Goal: Transaction & Acquisition: Purchase product/service

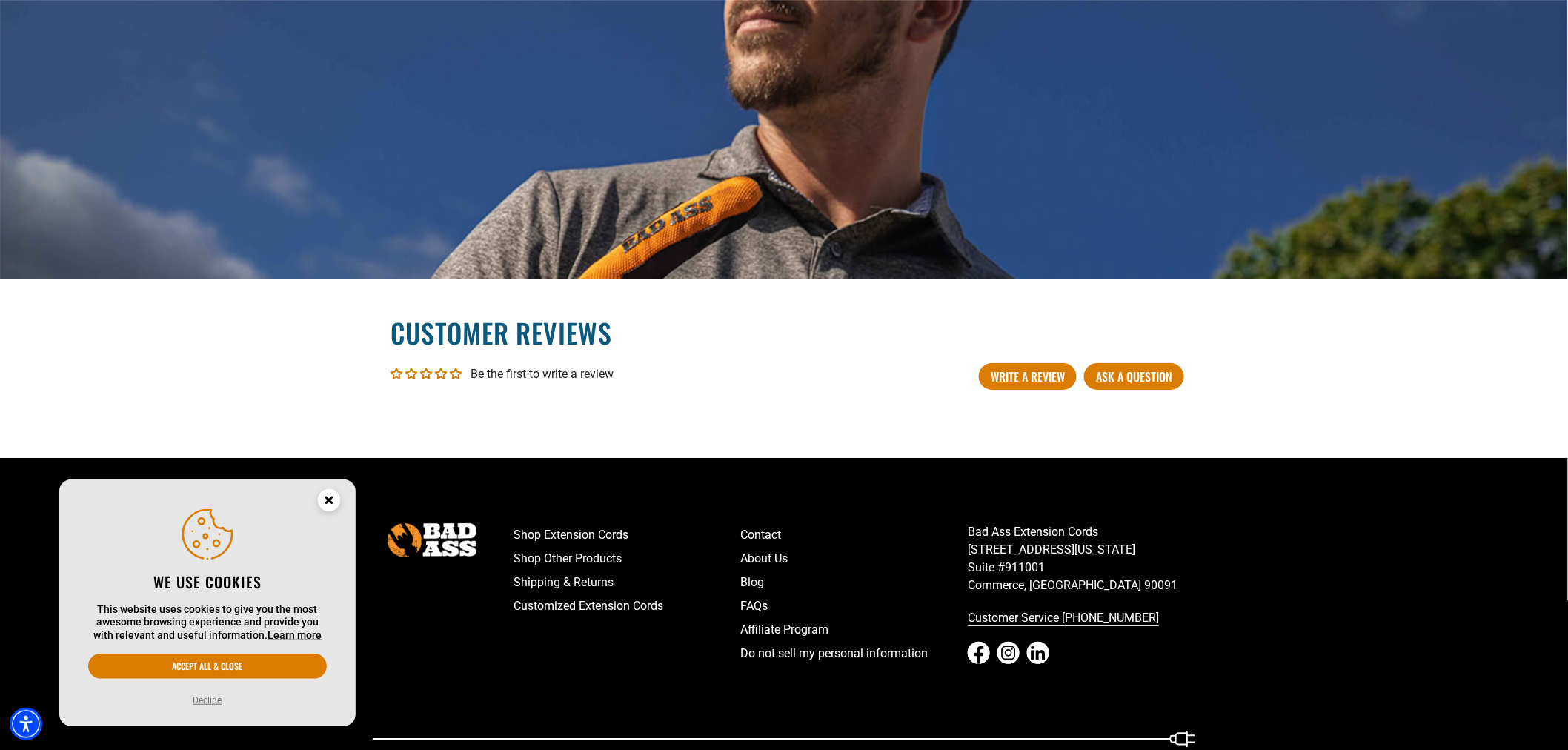
scroll to position [2094, 0]
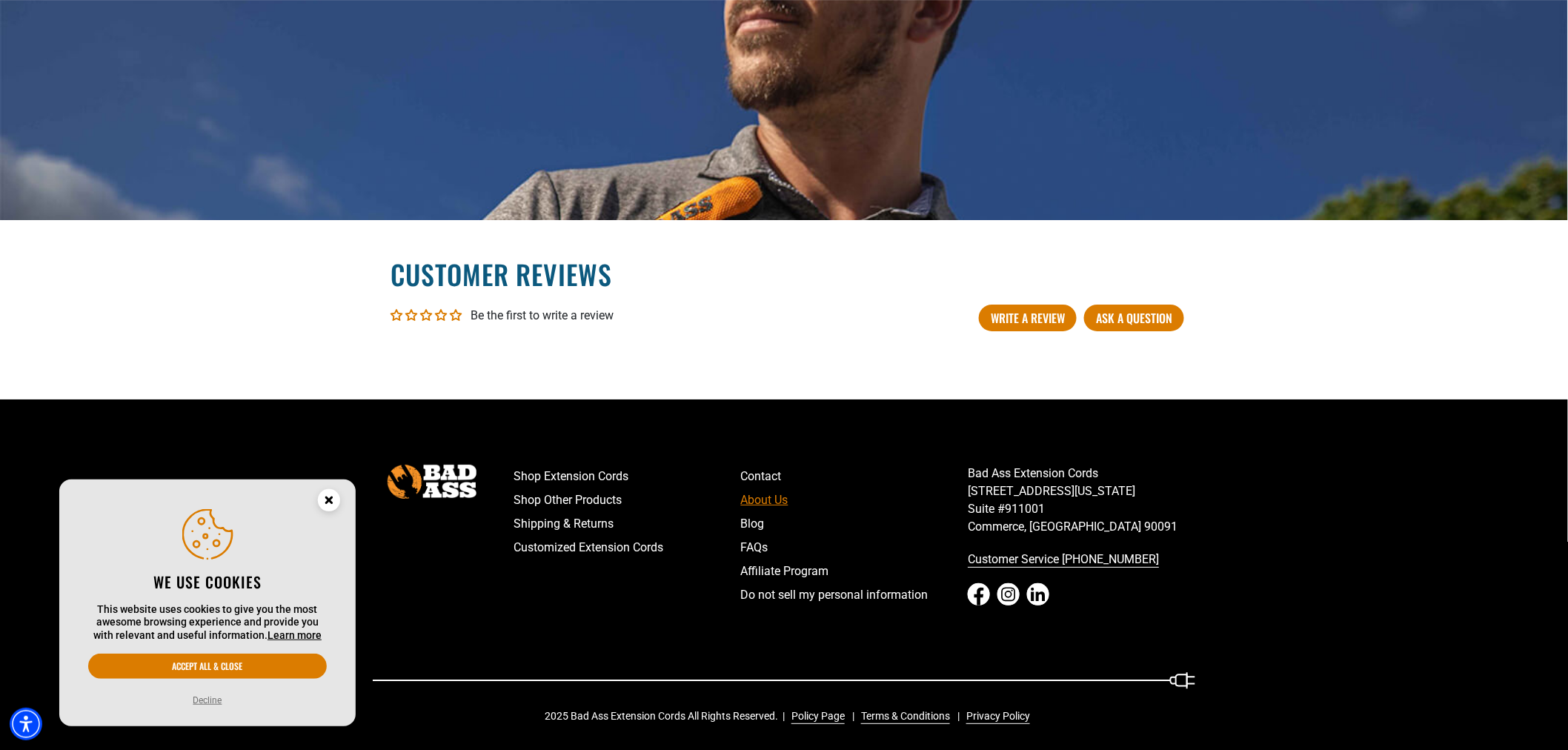
click at [780, 499] on link "About Us" at bounding box center [854, 500] width 227 height 24
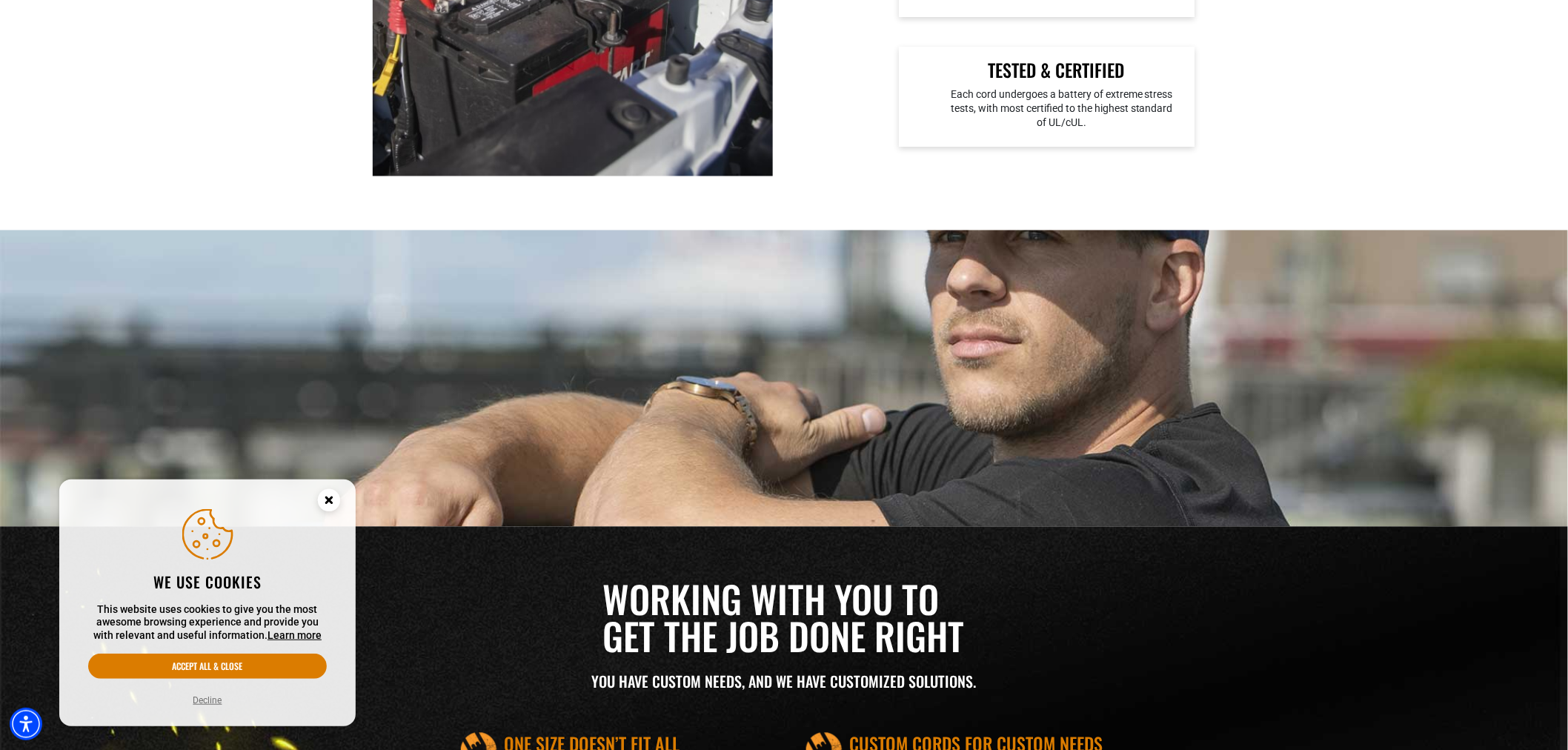
scroll to position [1151, 0]
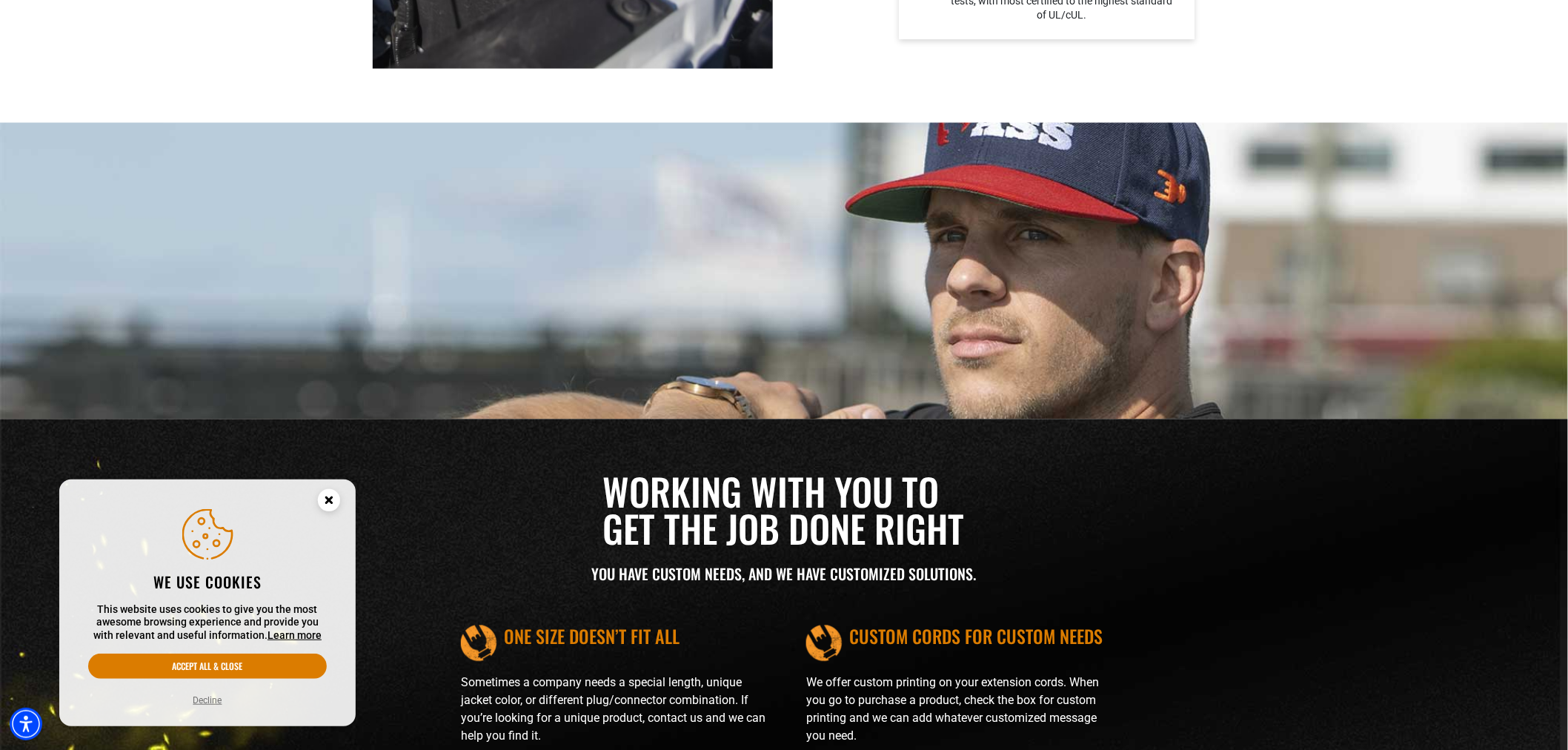
click at [335, 499] on circle "Close this option" at bounding box center [329, 500] width 22 height 22
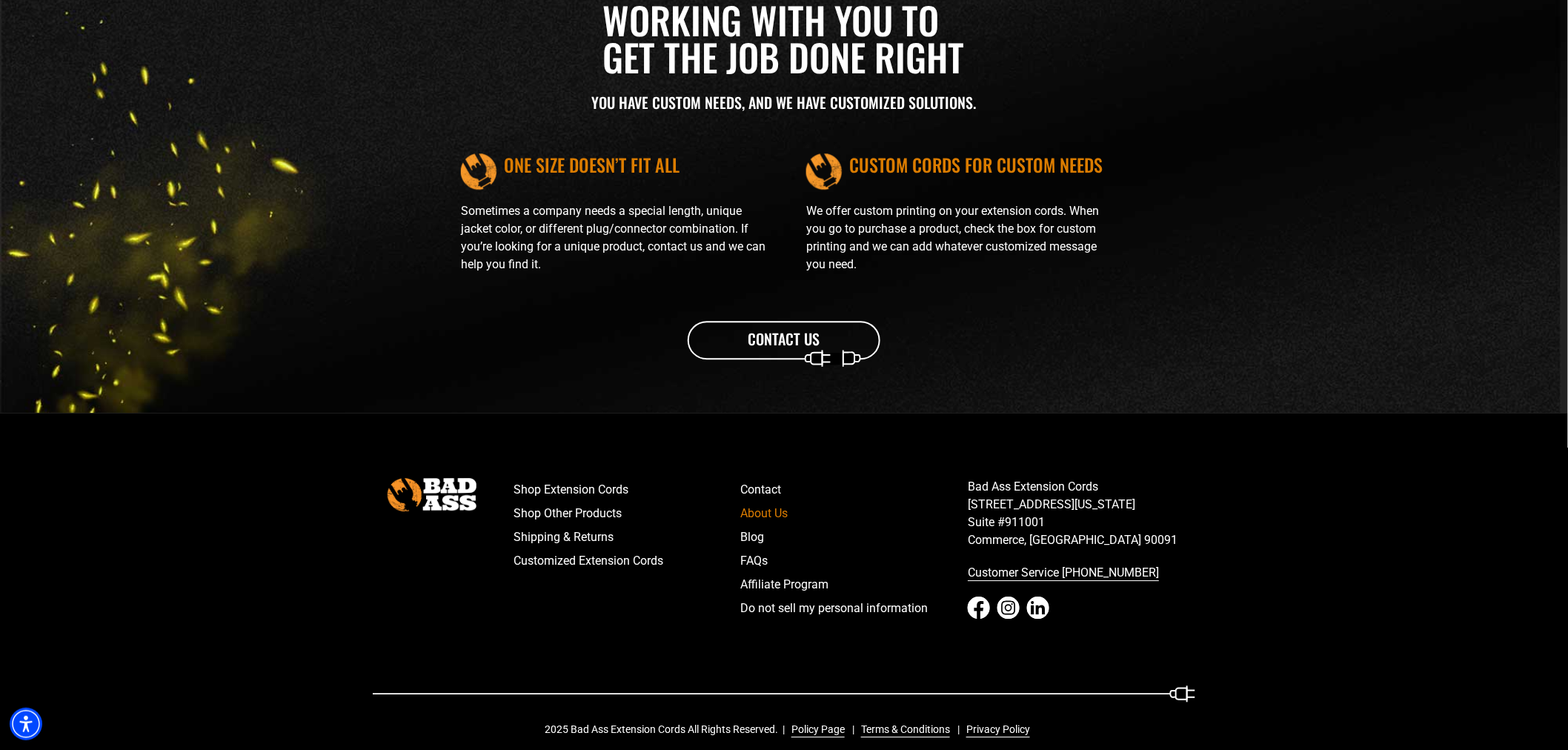
scroll to position [1640, 0]
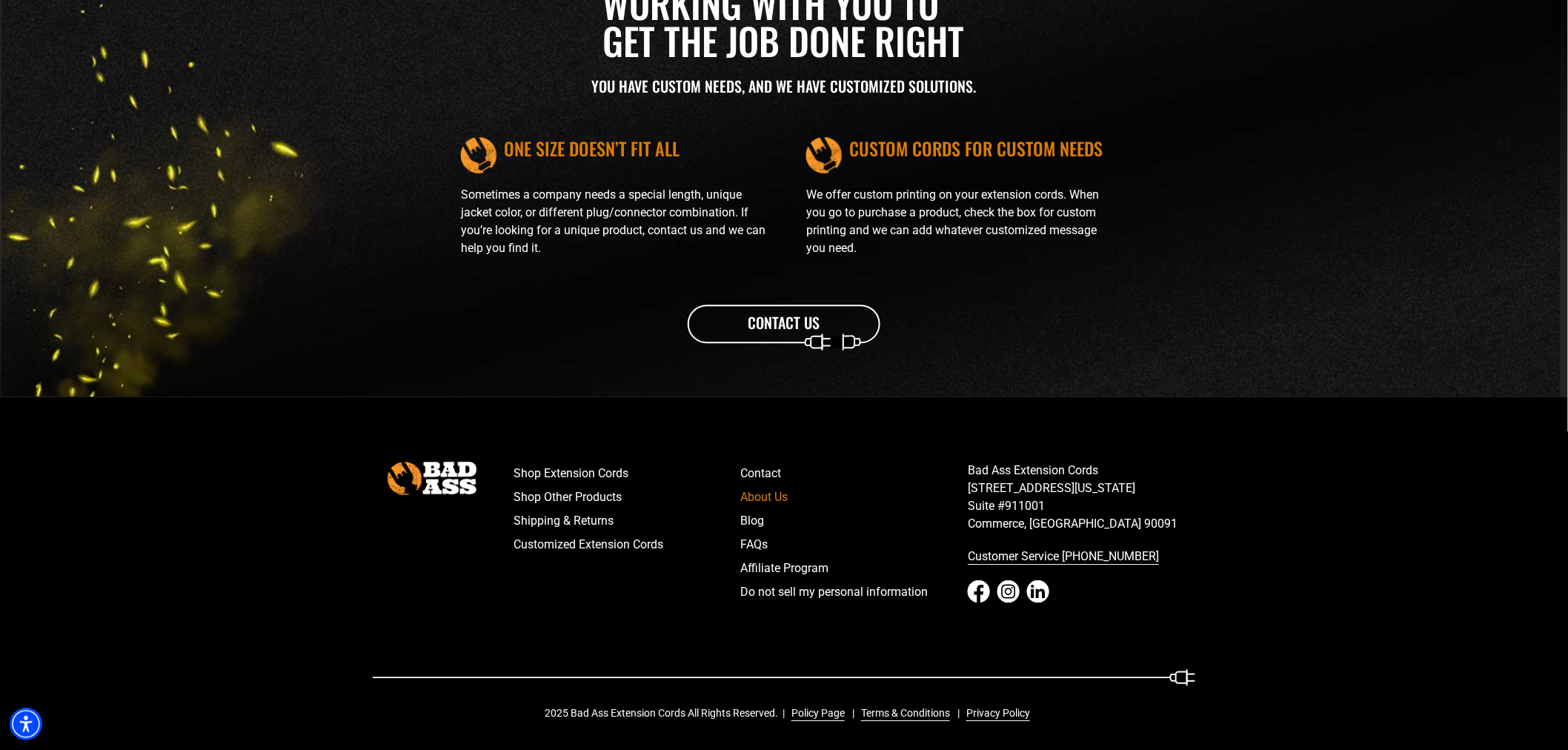
drag, startPoint x: 917, startPoint y: 540, endPoint x: 900, endPoint y: 274, distance: 266.5
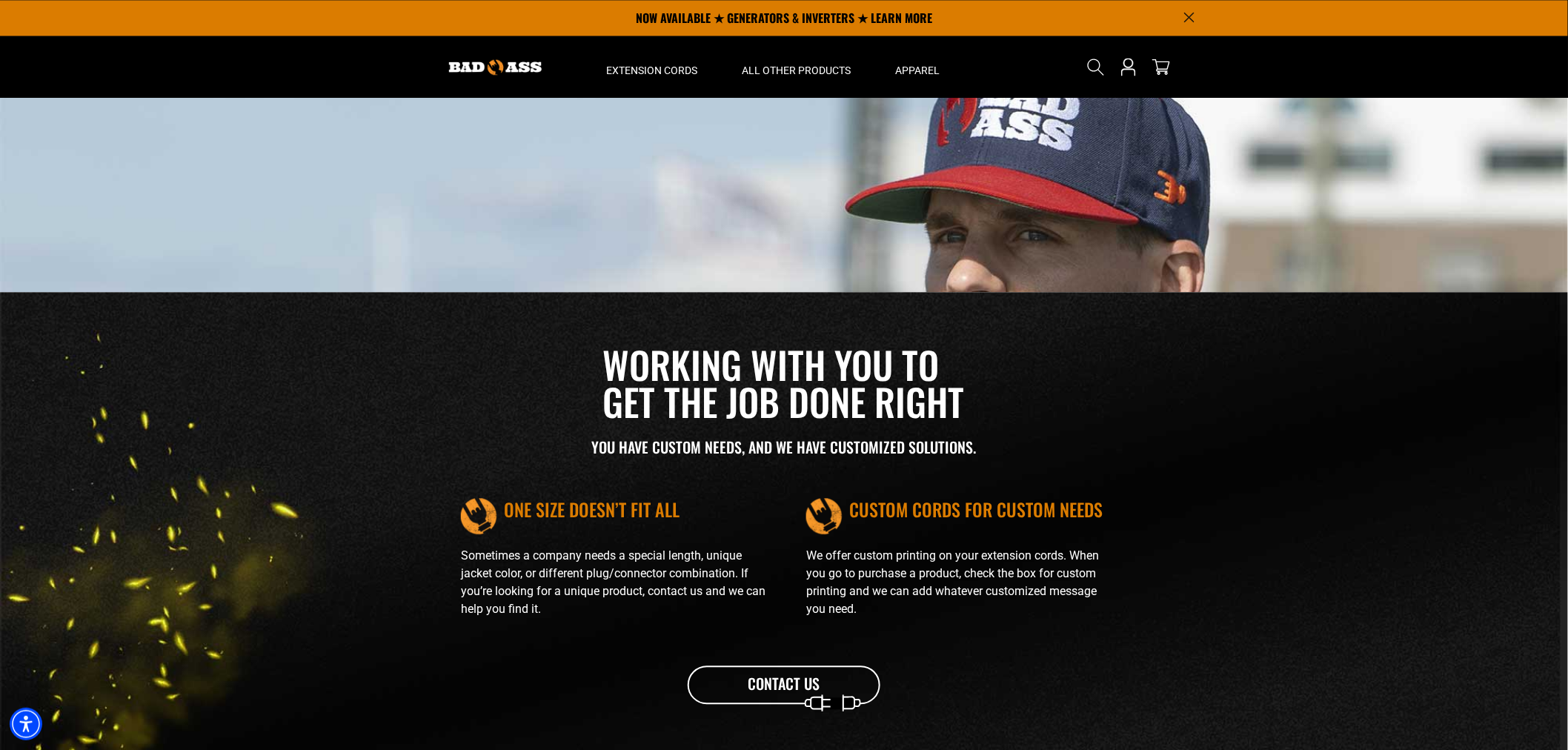
scroll to position [0, 0]
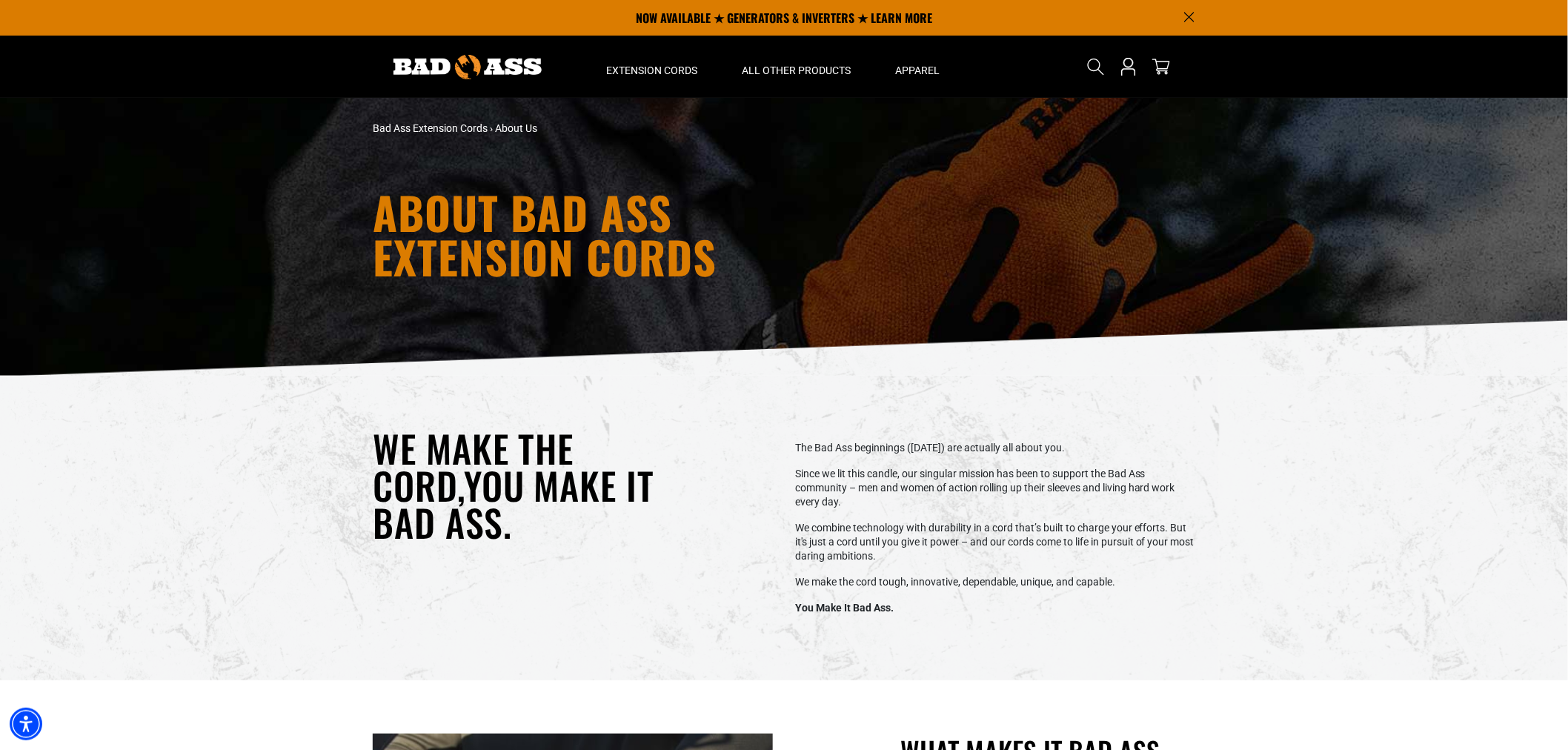
drag, startPoint x: 1292, startPoint y: 683, endPoint x: 1153, endPoint y: 191, distance: 511.3
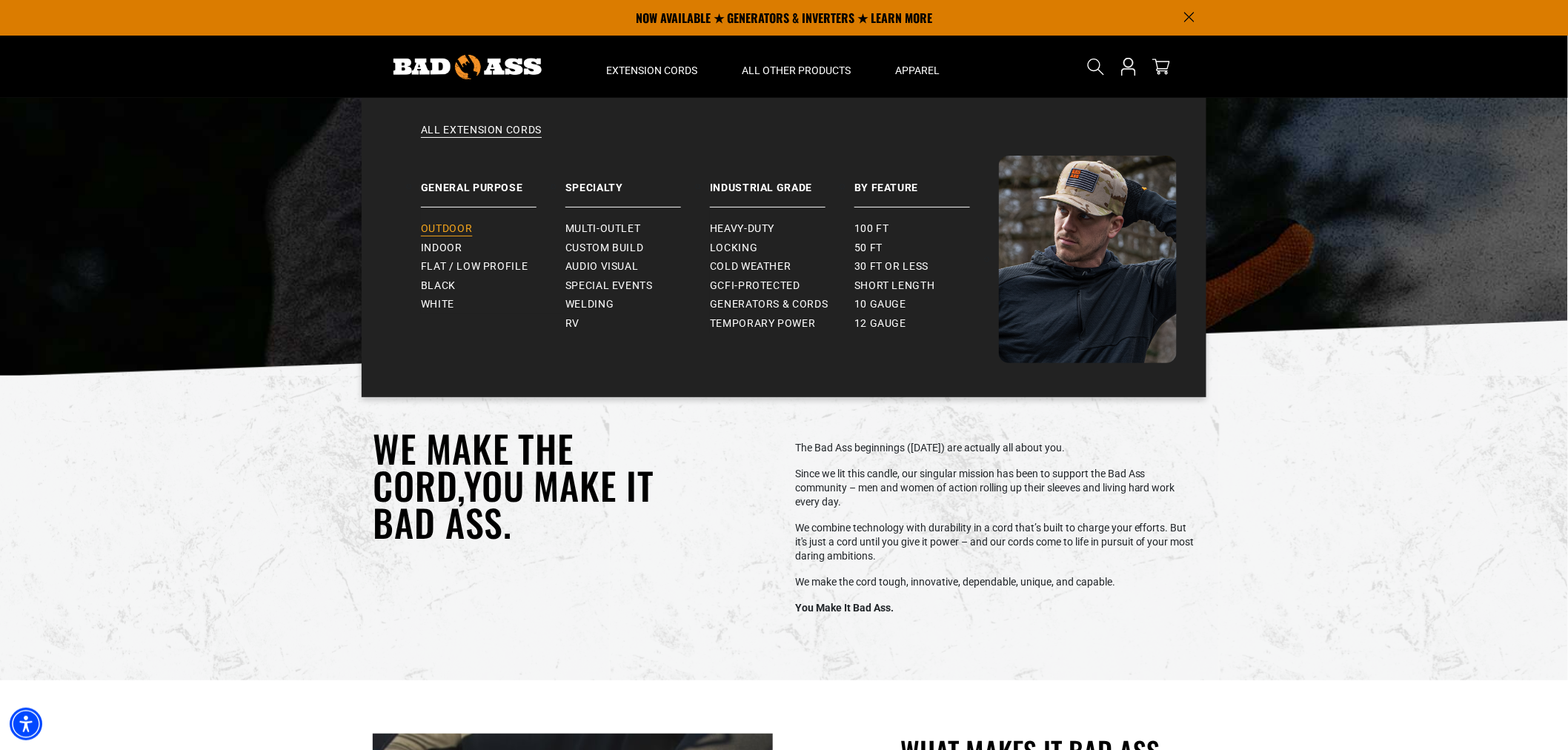
click at [454, 226] on span "Outdoor" at bounding box center [447, 229] width 51 height 14
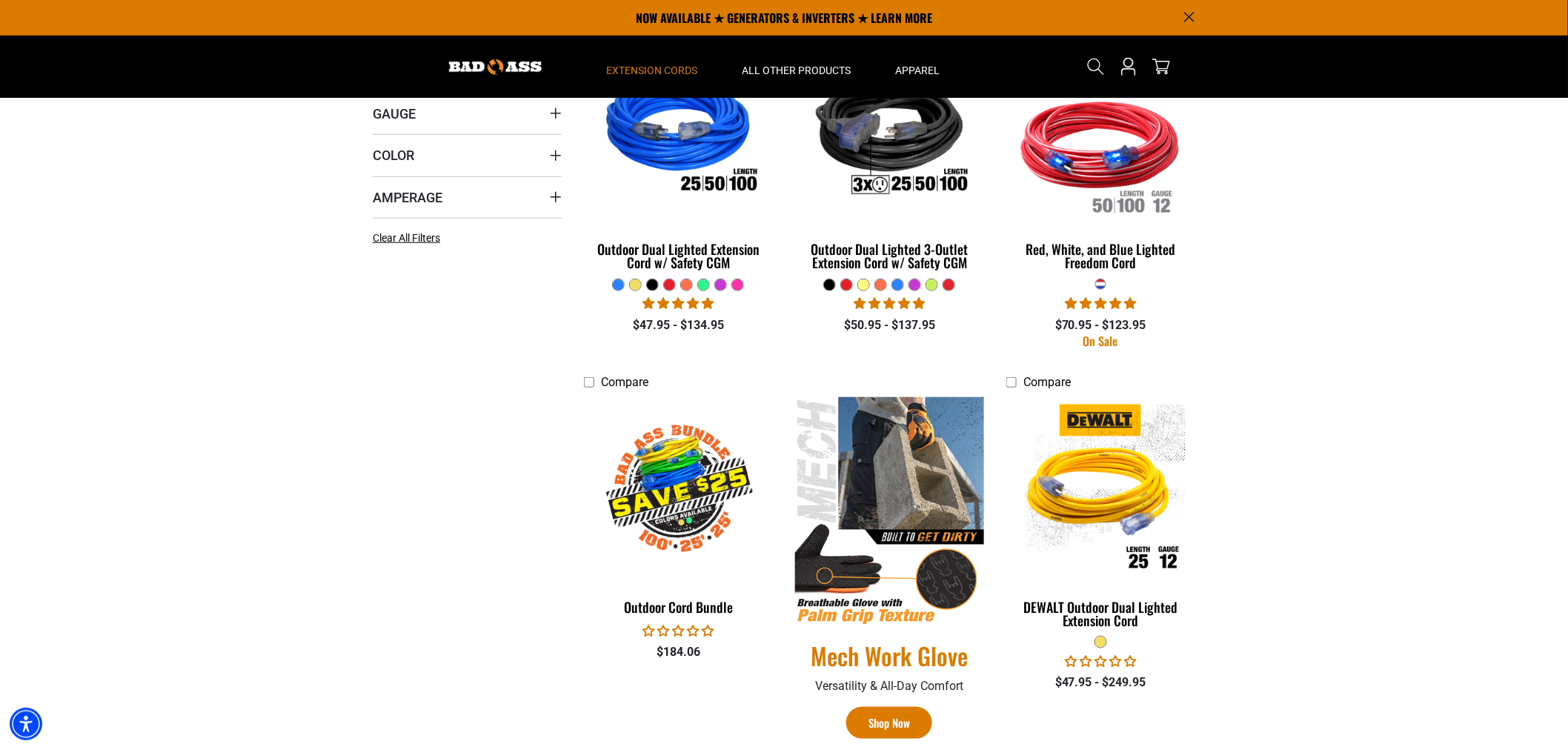
scroll to position [165, 0]
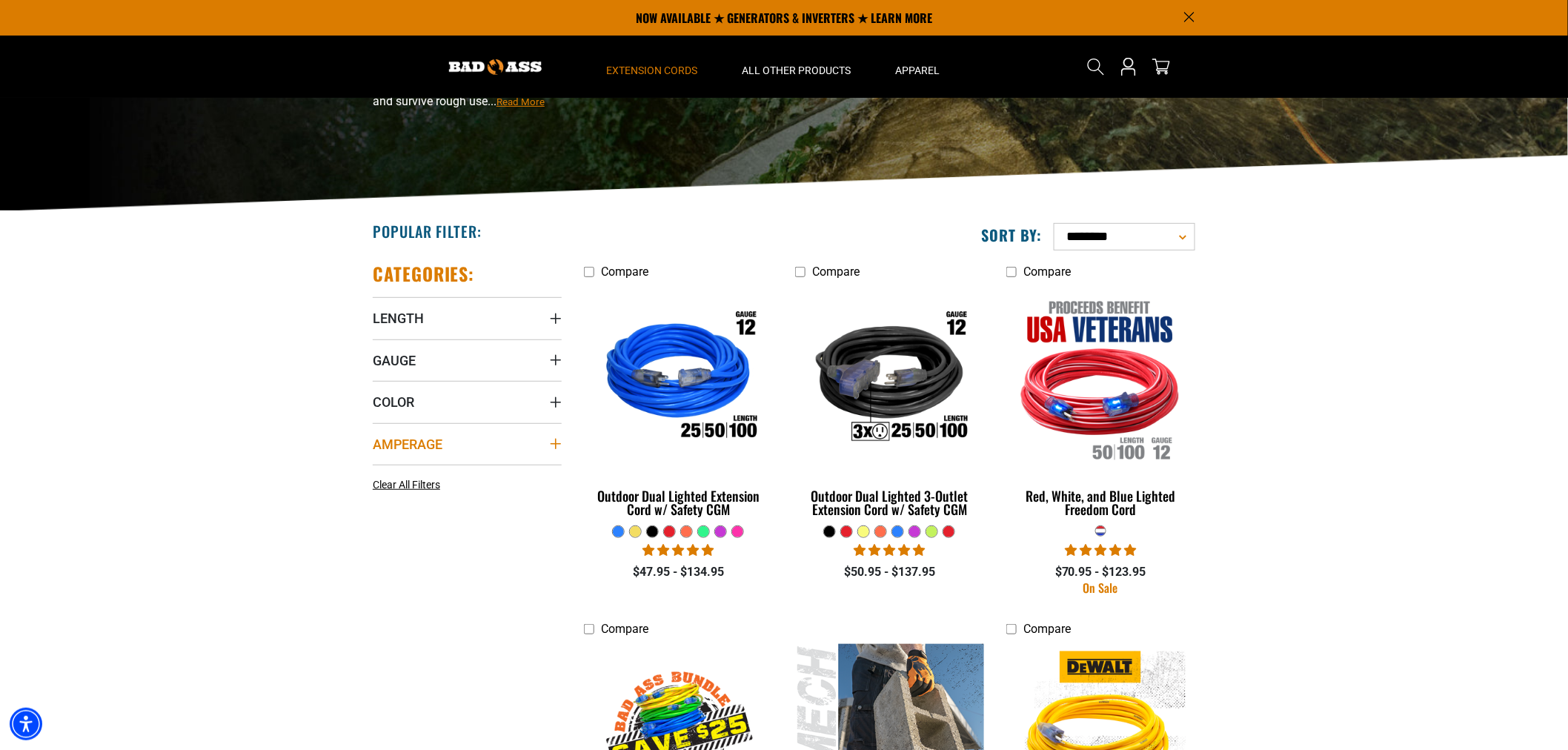
click at [395, 443] on span "Amperage" at bounding box center [407, 443] width 70 height 17
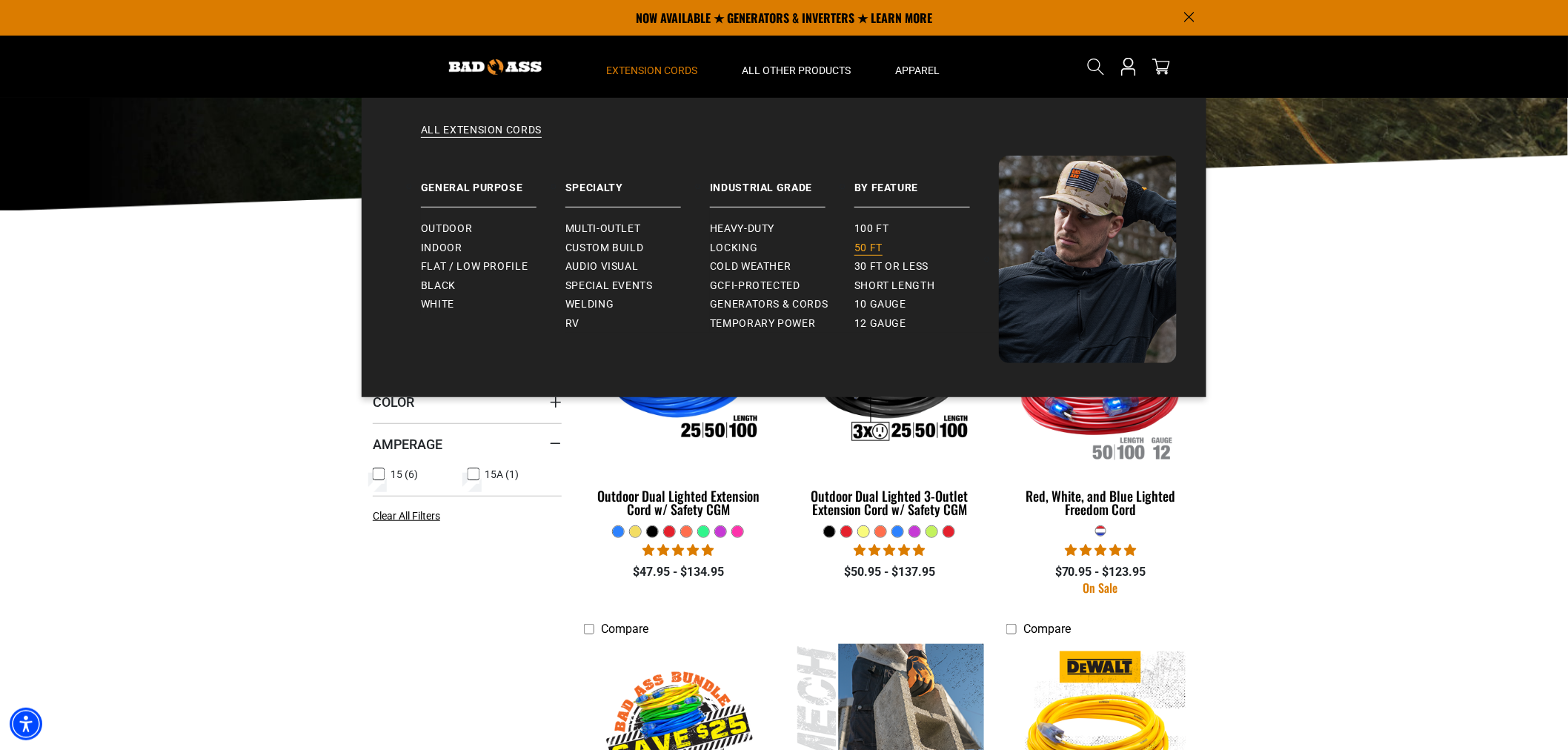
click at [869, 243] on span "50 ft" at bounding box center [868, 248] width 28 height 14
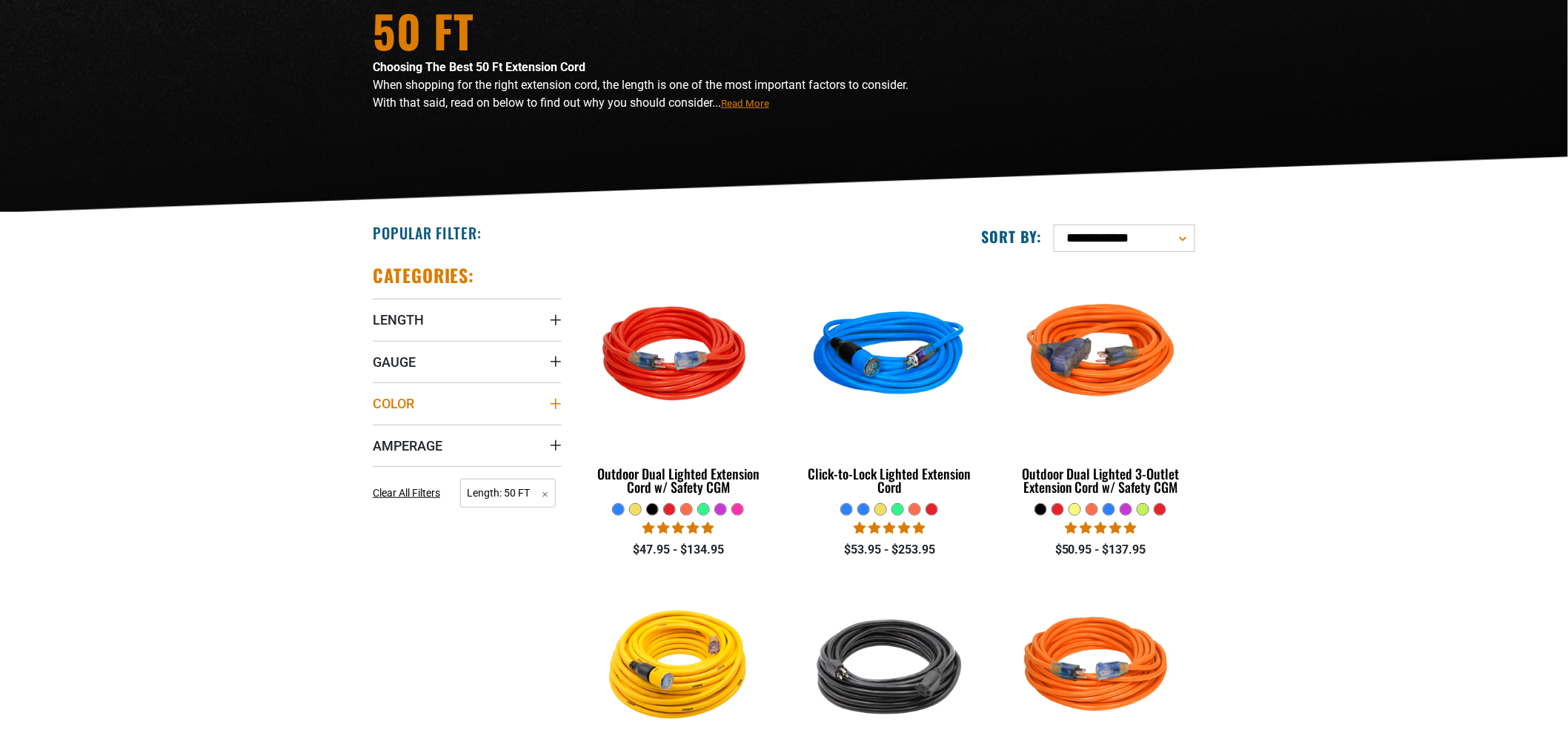
scroll to position [165, 0]
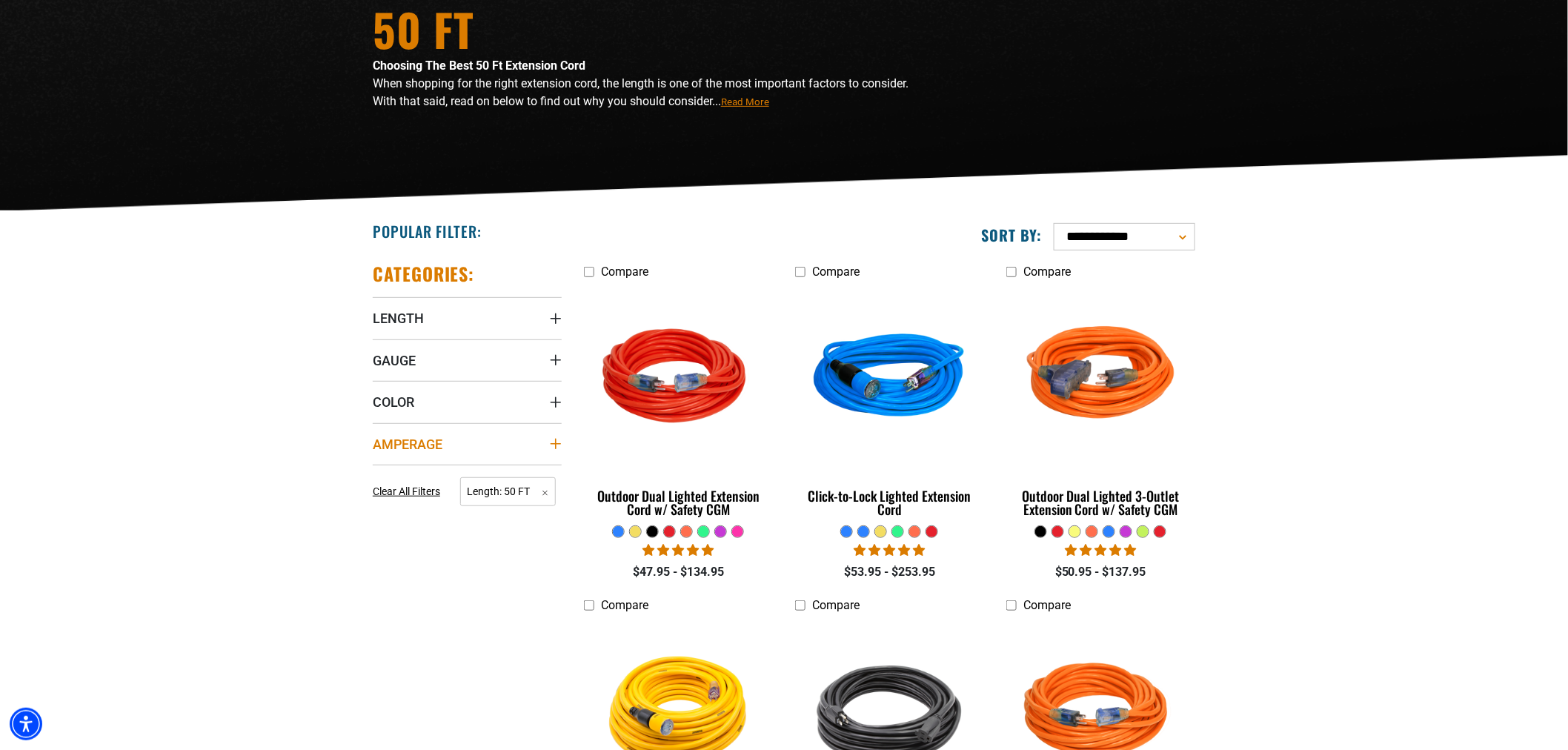
click at [431, 447] on span "Amperage" at bounding box center [407, 443] width 70 height 17
click at [378, 496] on icon at bounding box center [378, 499] width 12 height 19
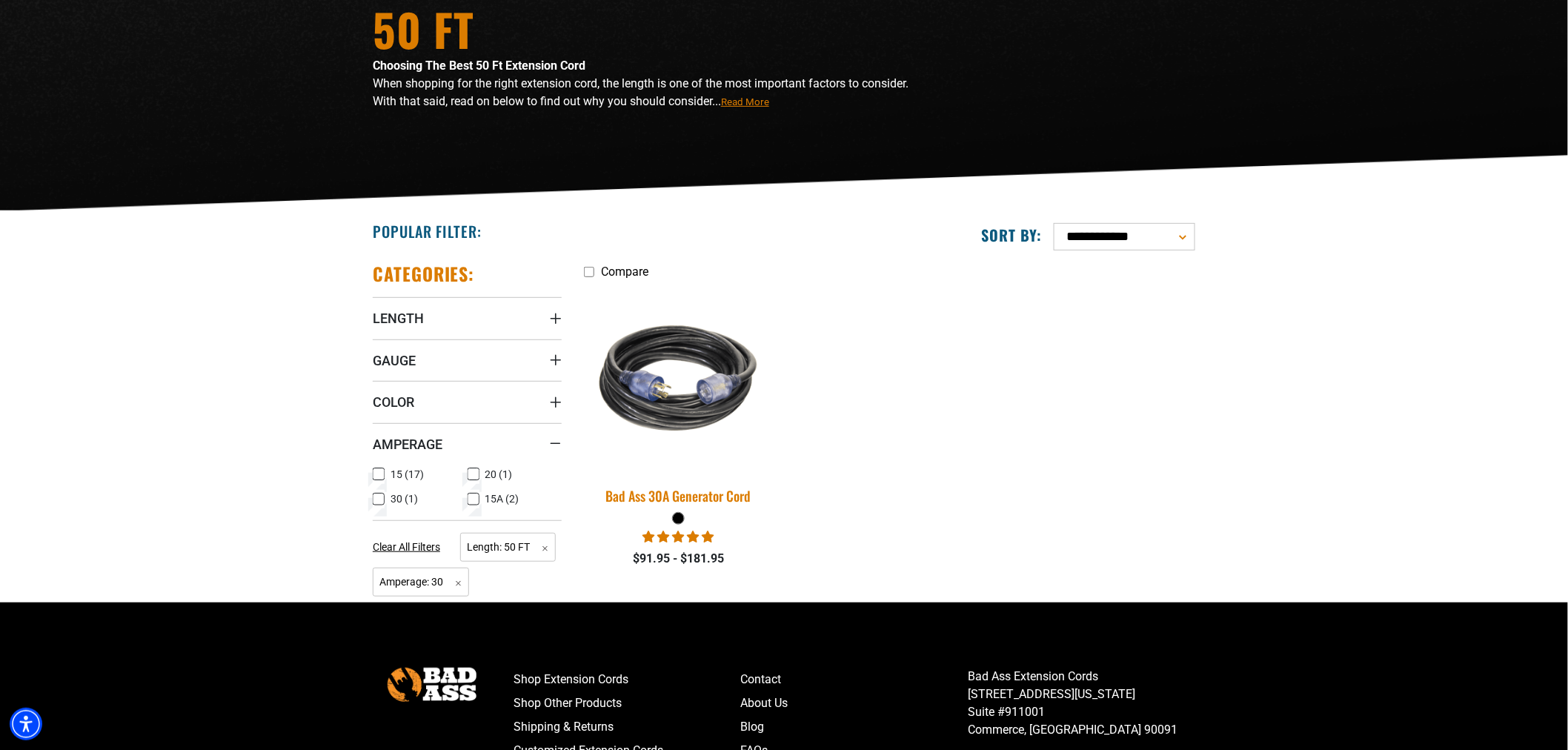
click at [708, 396] on img at bounding box center [679, 378] width 207 height 190
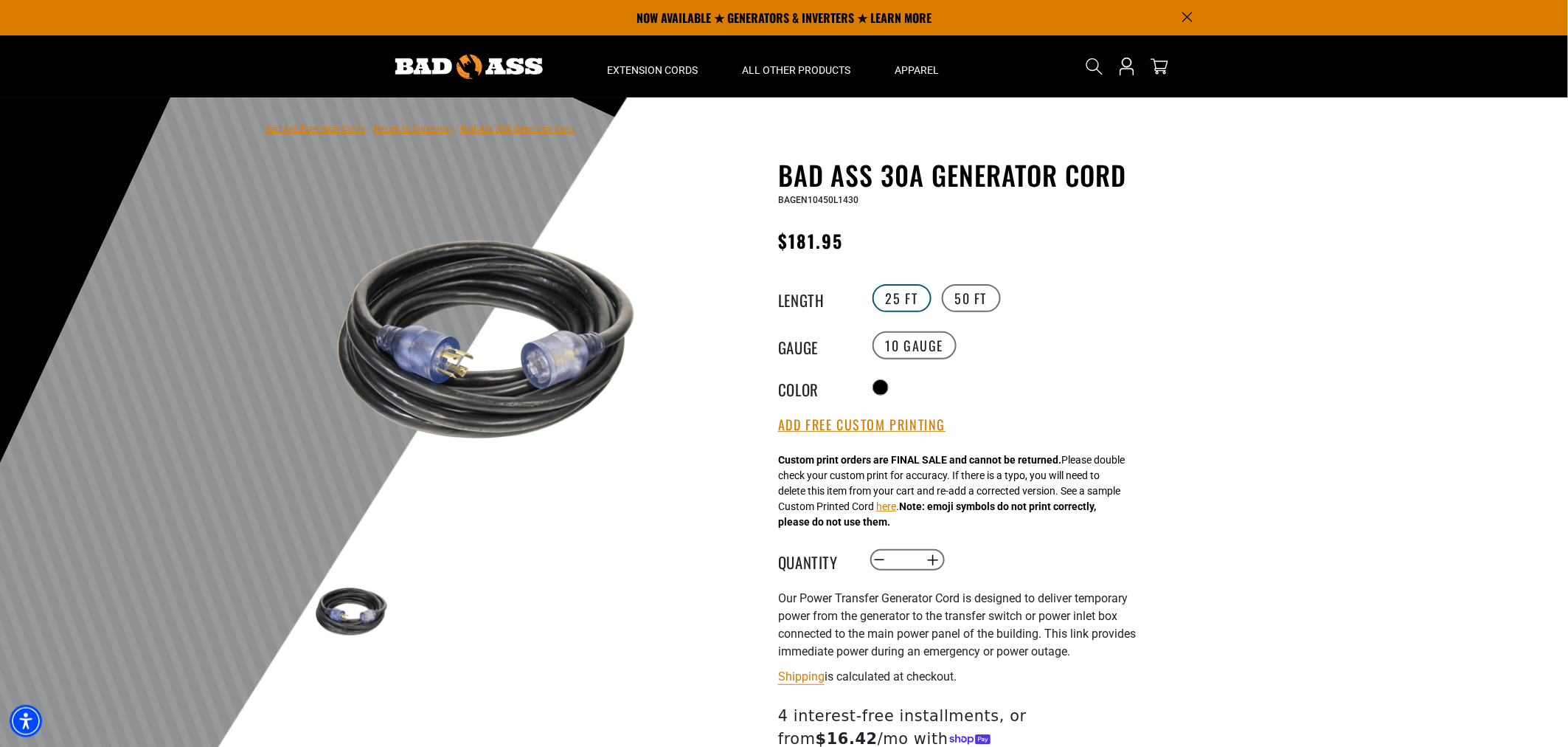
click at [896, 300] on label "25 FT" at bounding box center [902, 298] width 59 height 28
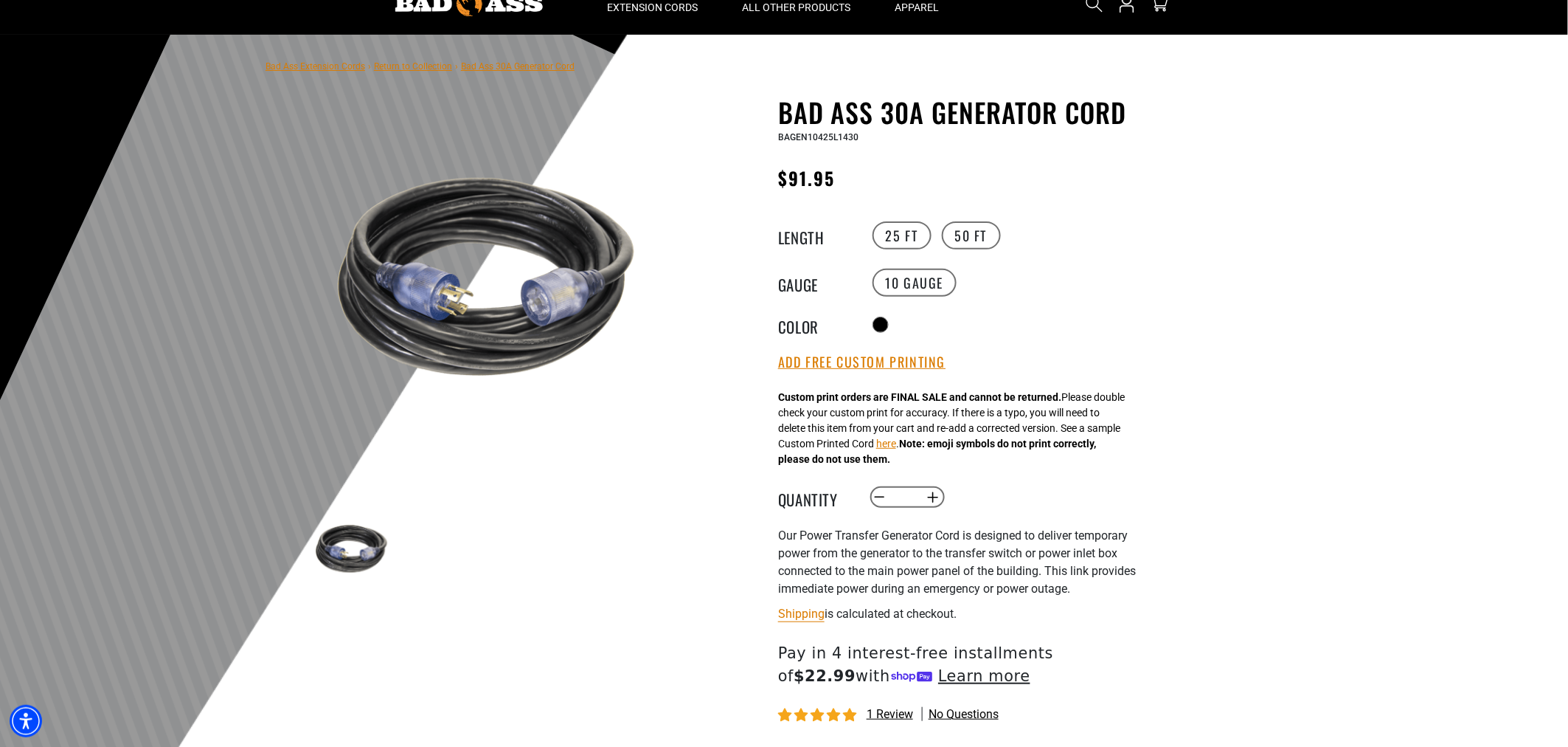
scroll to position [82, 0]
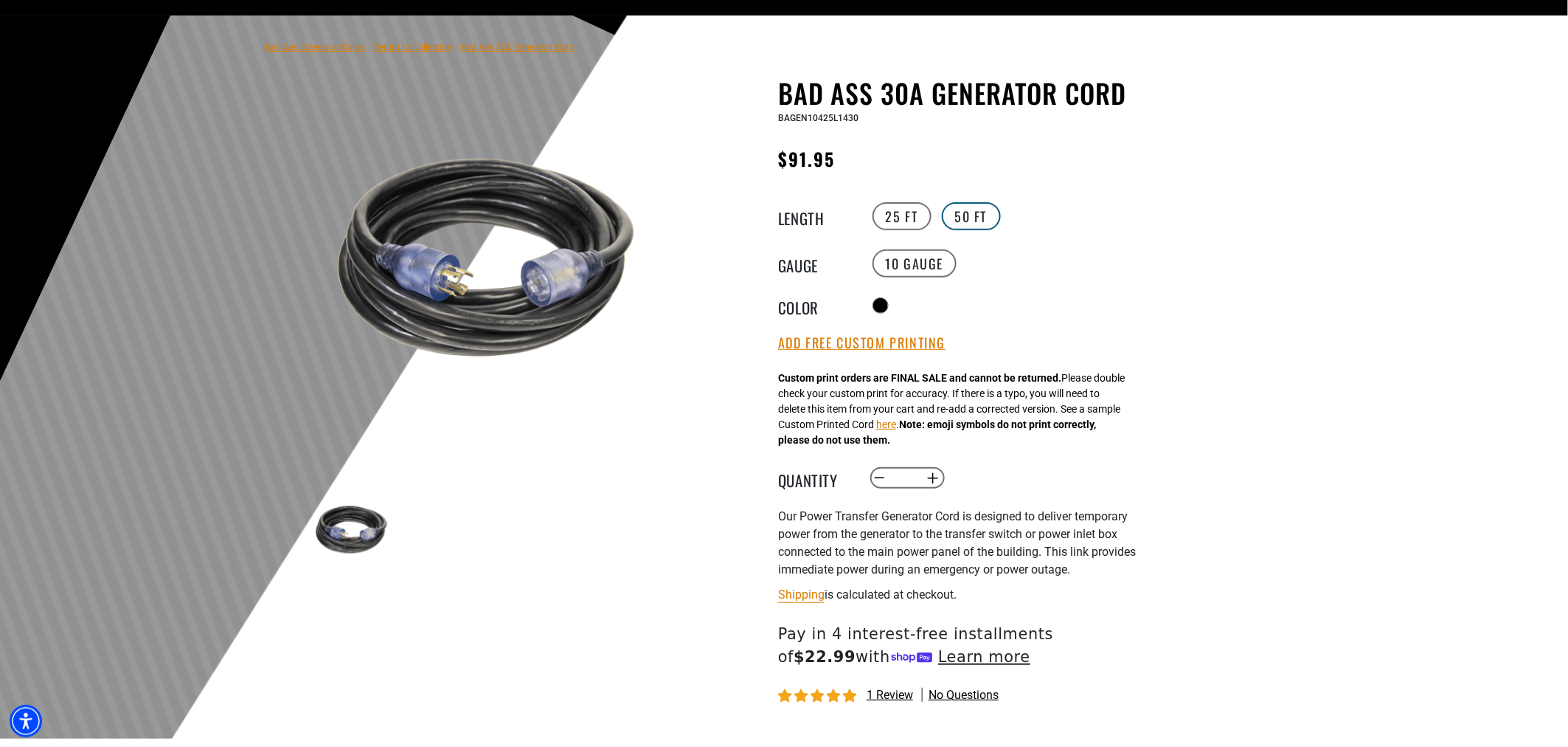
click at [981, 211] on label "50 FT" at bounding box center [972, 216] width 59 height 28
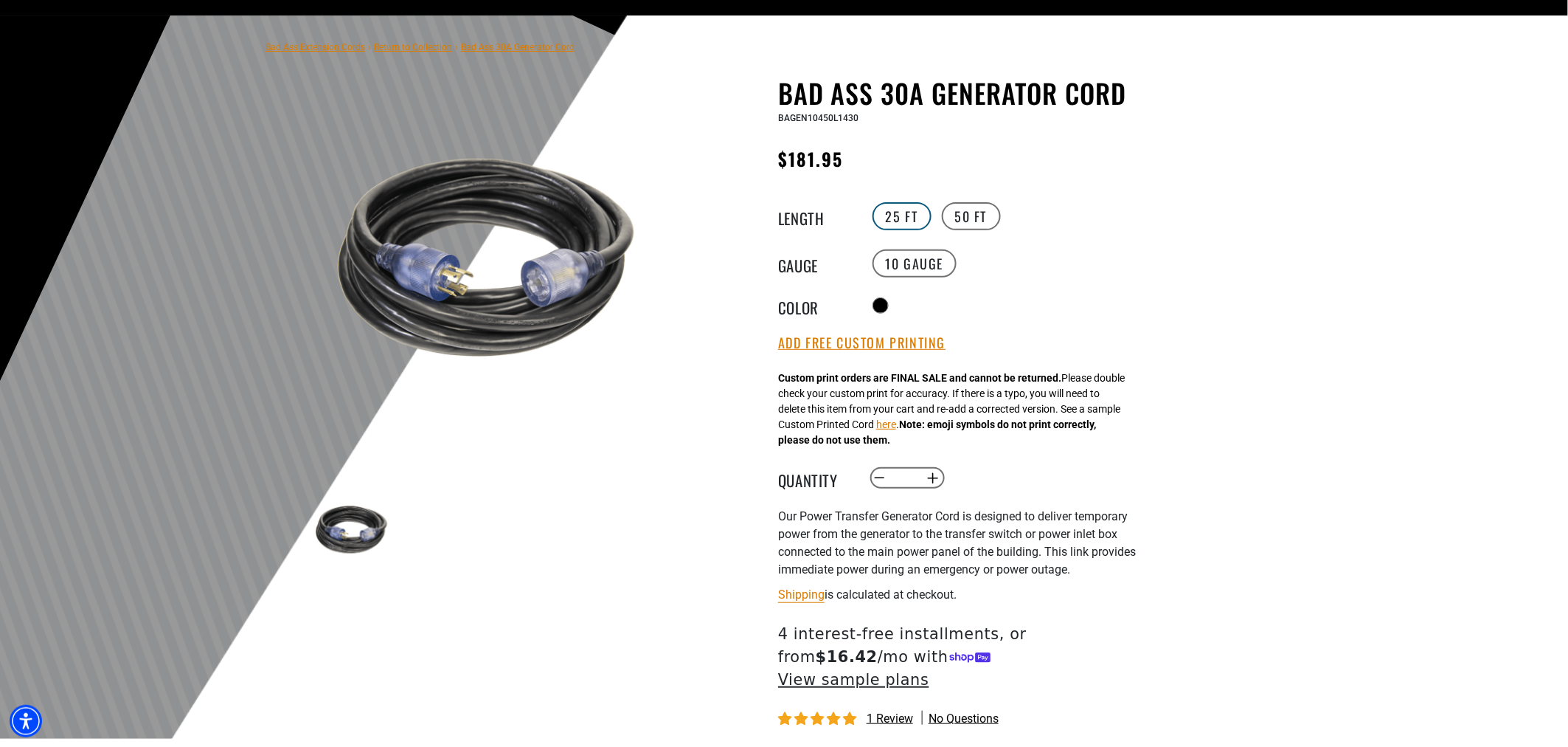
click at [899, 213] on label "25 FT" at bounding box center [902, 216] width 59 height 28
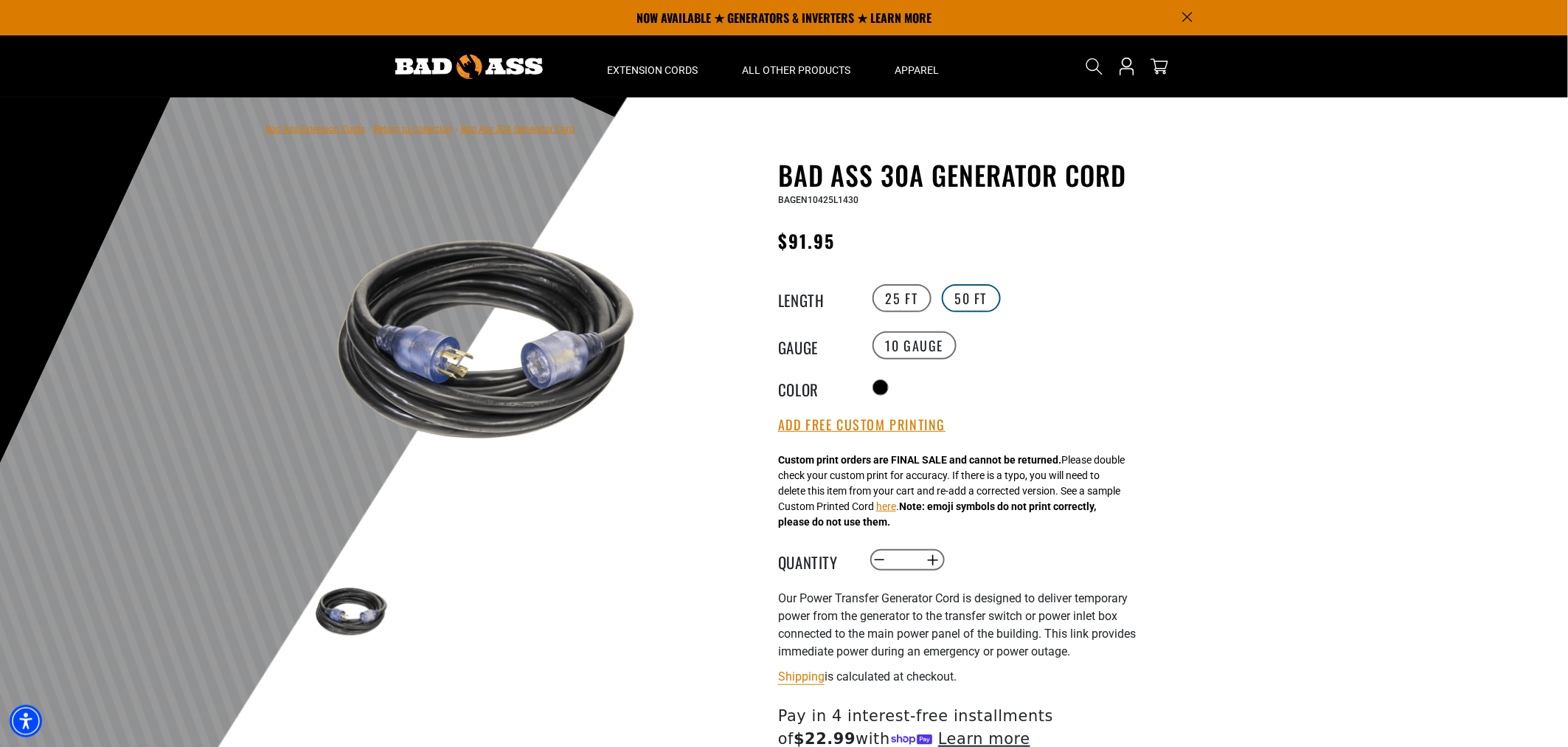
click at [976, 297] on label "50 FT" at bounding box center [972, 298] width 59 height 28
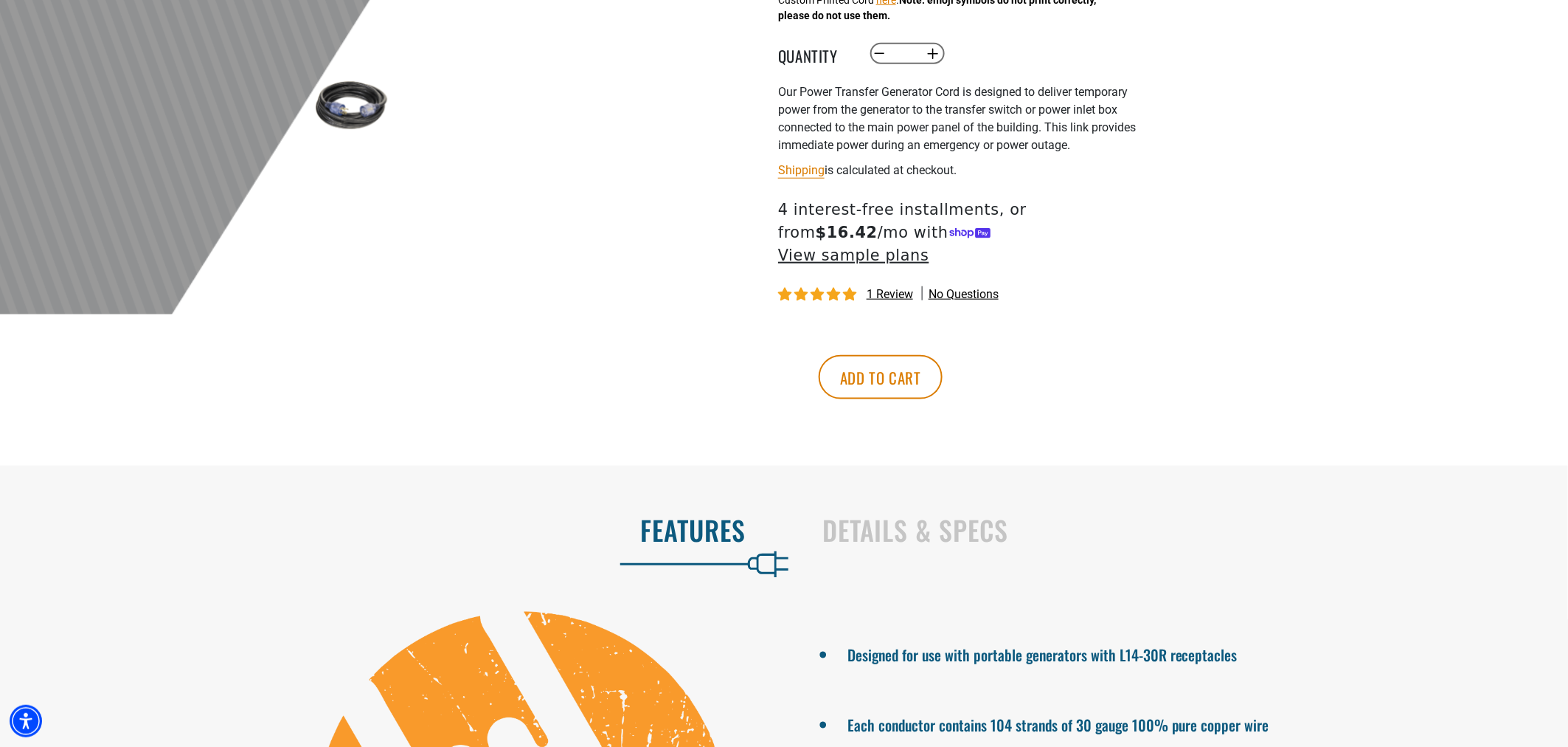
scroll to position [573, 0]
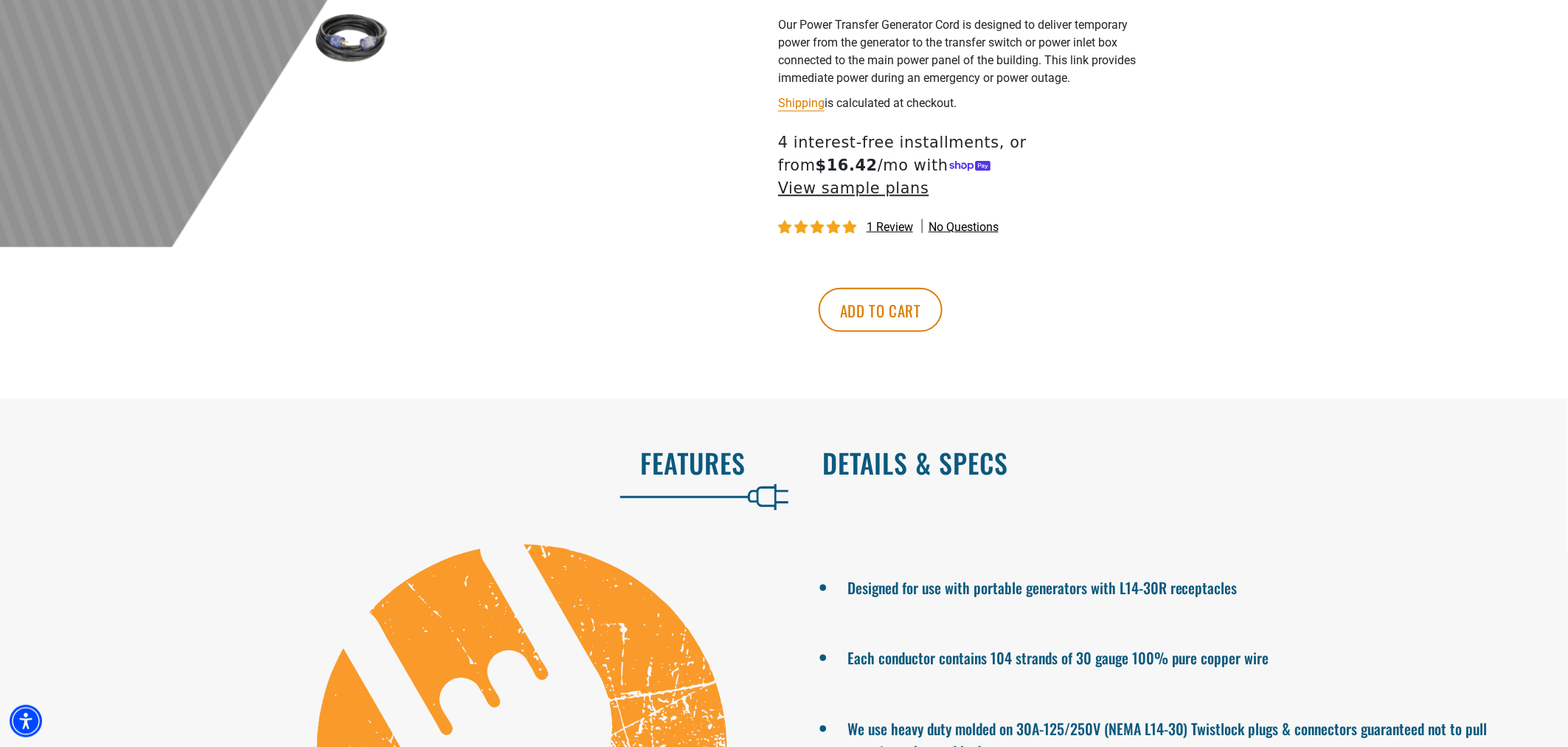
click at [943, 447] on h2 "Details & Specs" at bounding box center [1180, 462] width 715 height 31
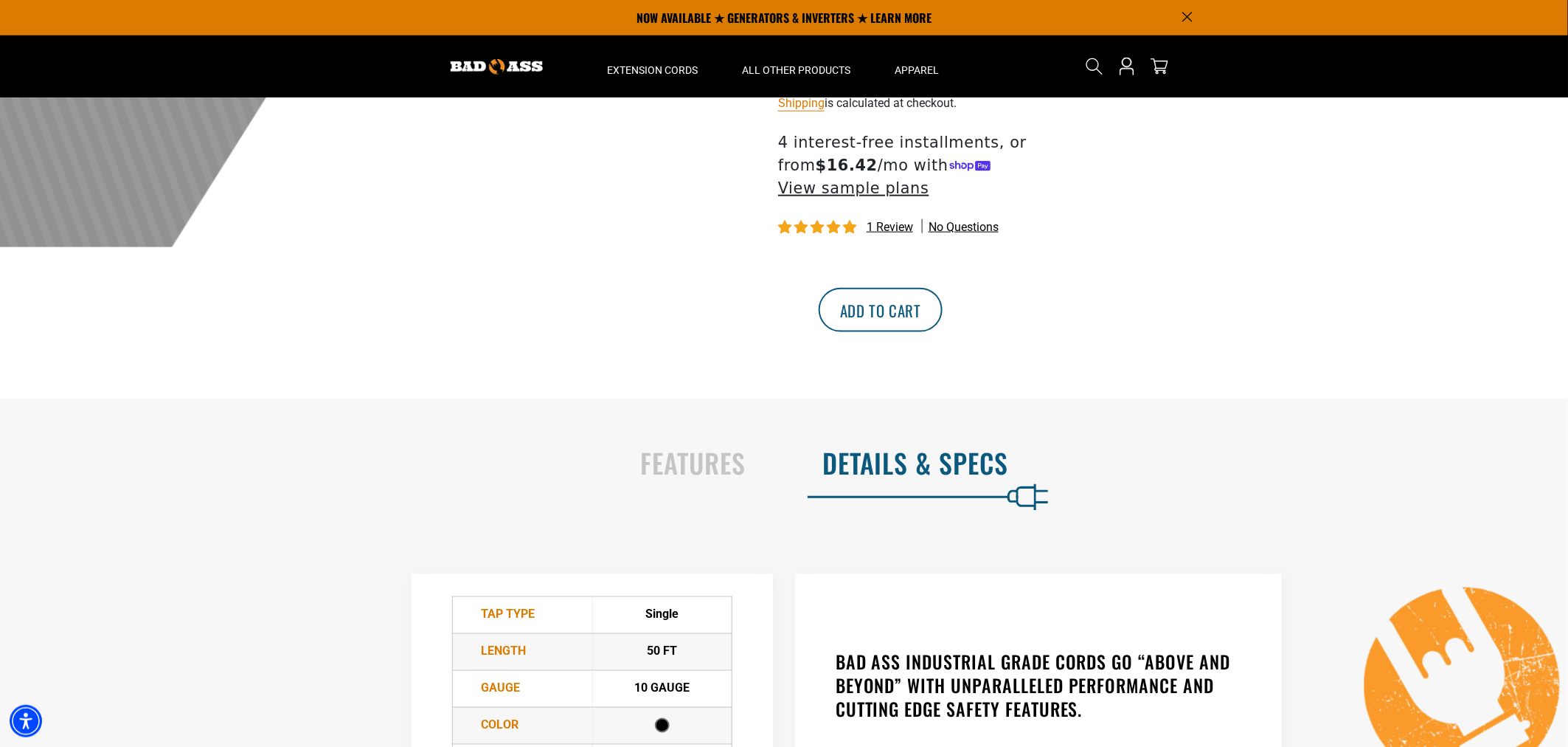
click at [943, 288] on button "Add to cart" at bounding box center [880, 310] width 124 height 44
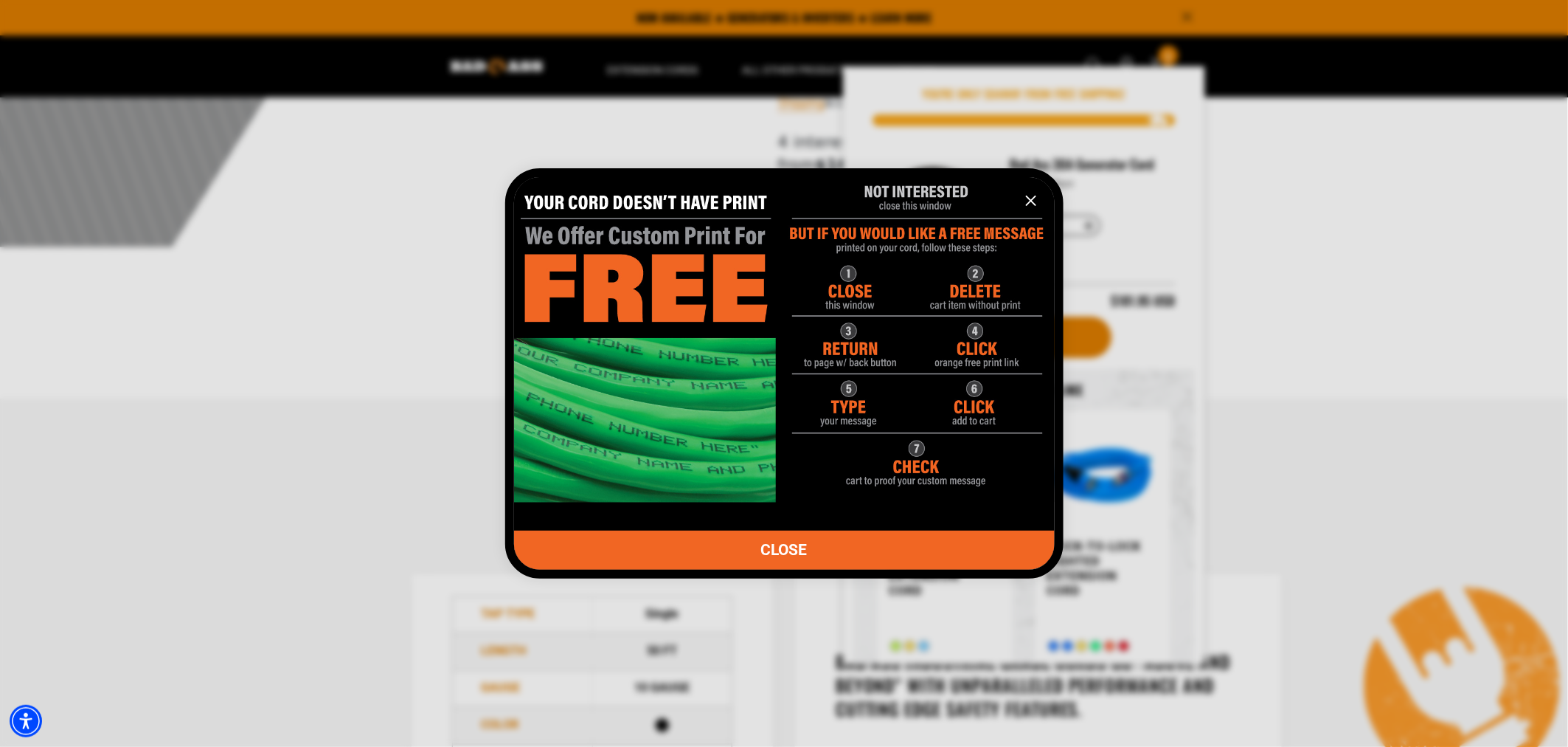
click at [851, 555] on link "CLOSE" at bounding box center [784, 549] width 541 height 39
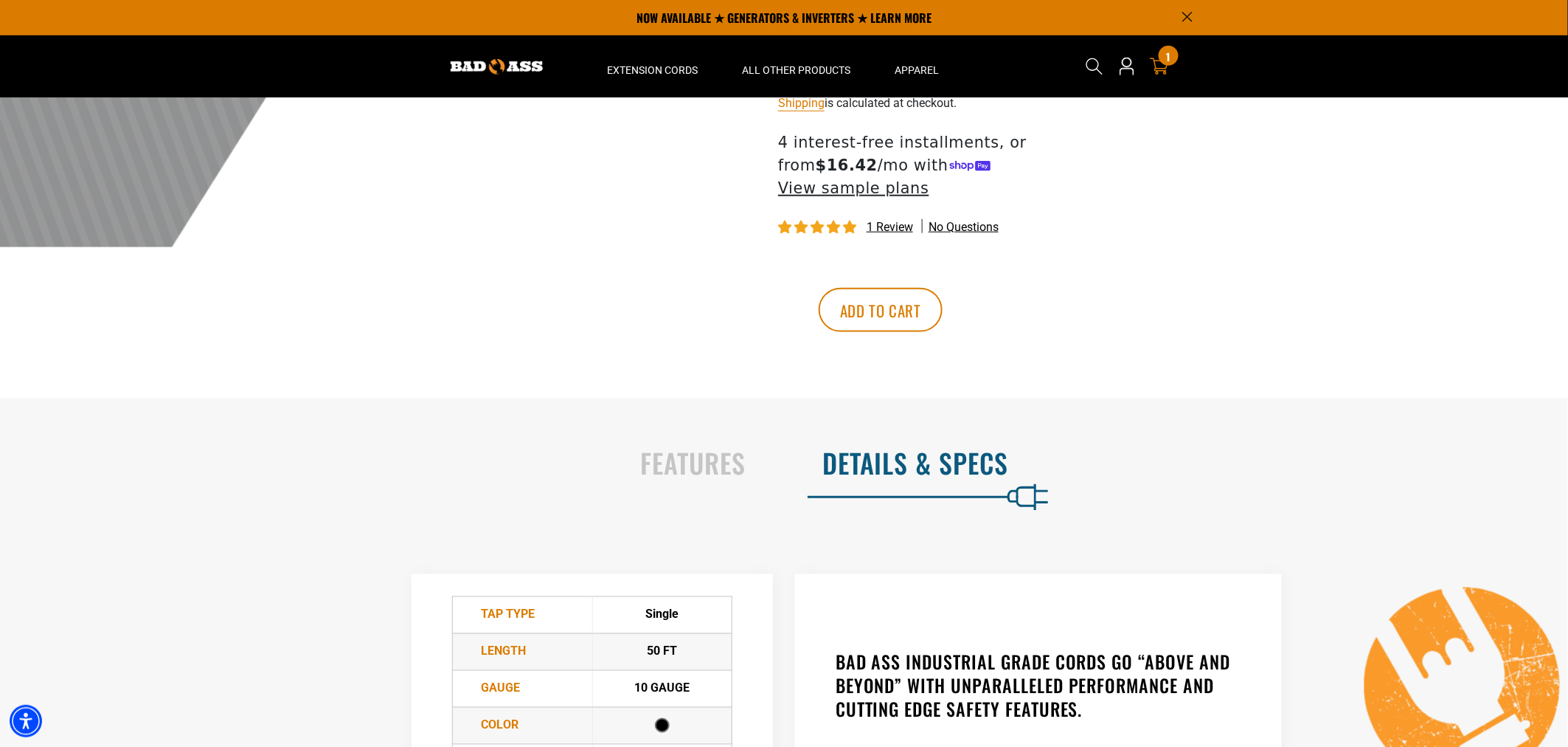
click at [1160, 67] on icon "cart" at bounding box center [1159, 66] width 19 height 19
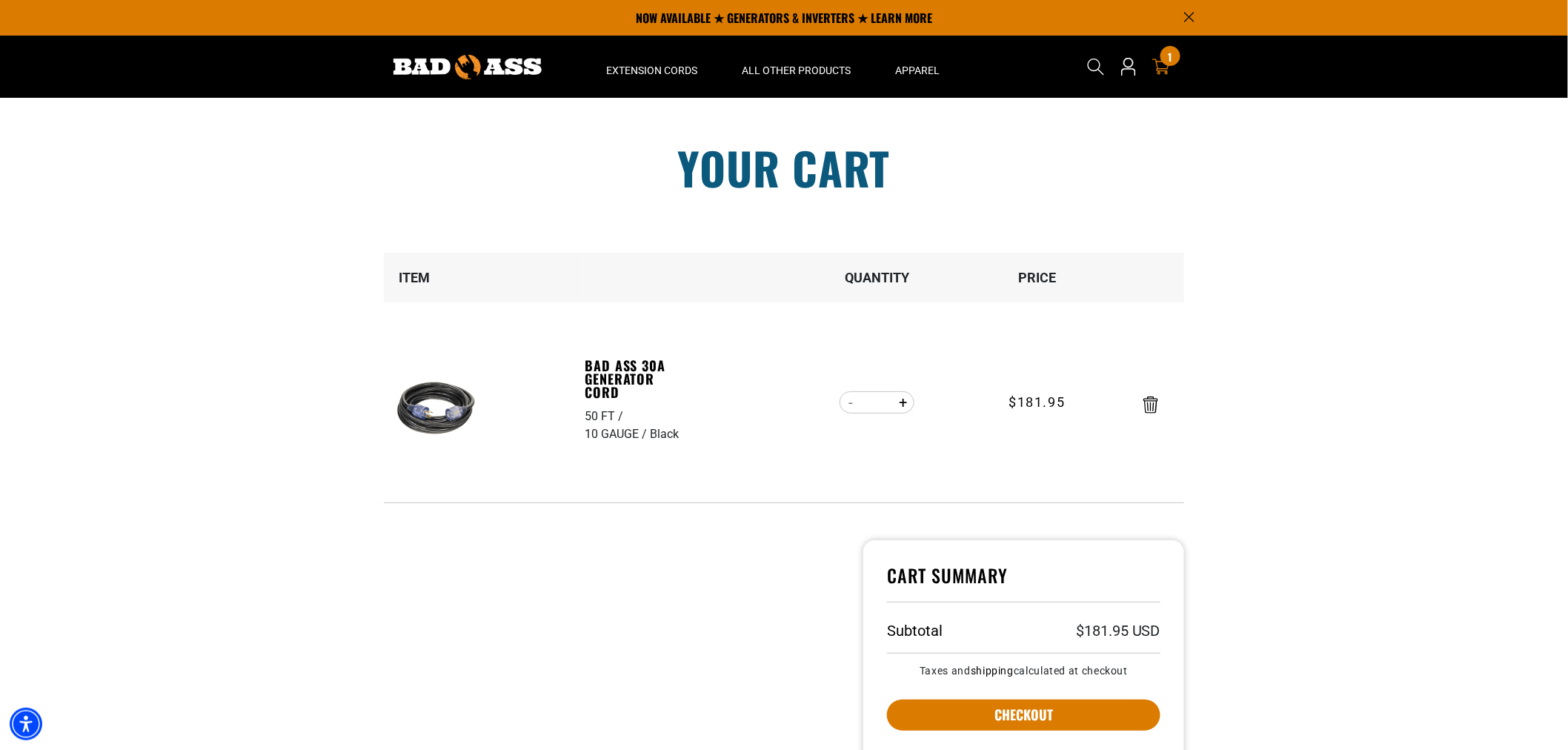
click at [435, 402] on img at bounding box center [436, 408] width 93 height 93
click at [625, 383] on link "Bad Ass 30A Generator Cord" at bounding box center [635, 378] width 102 height 40
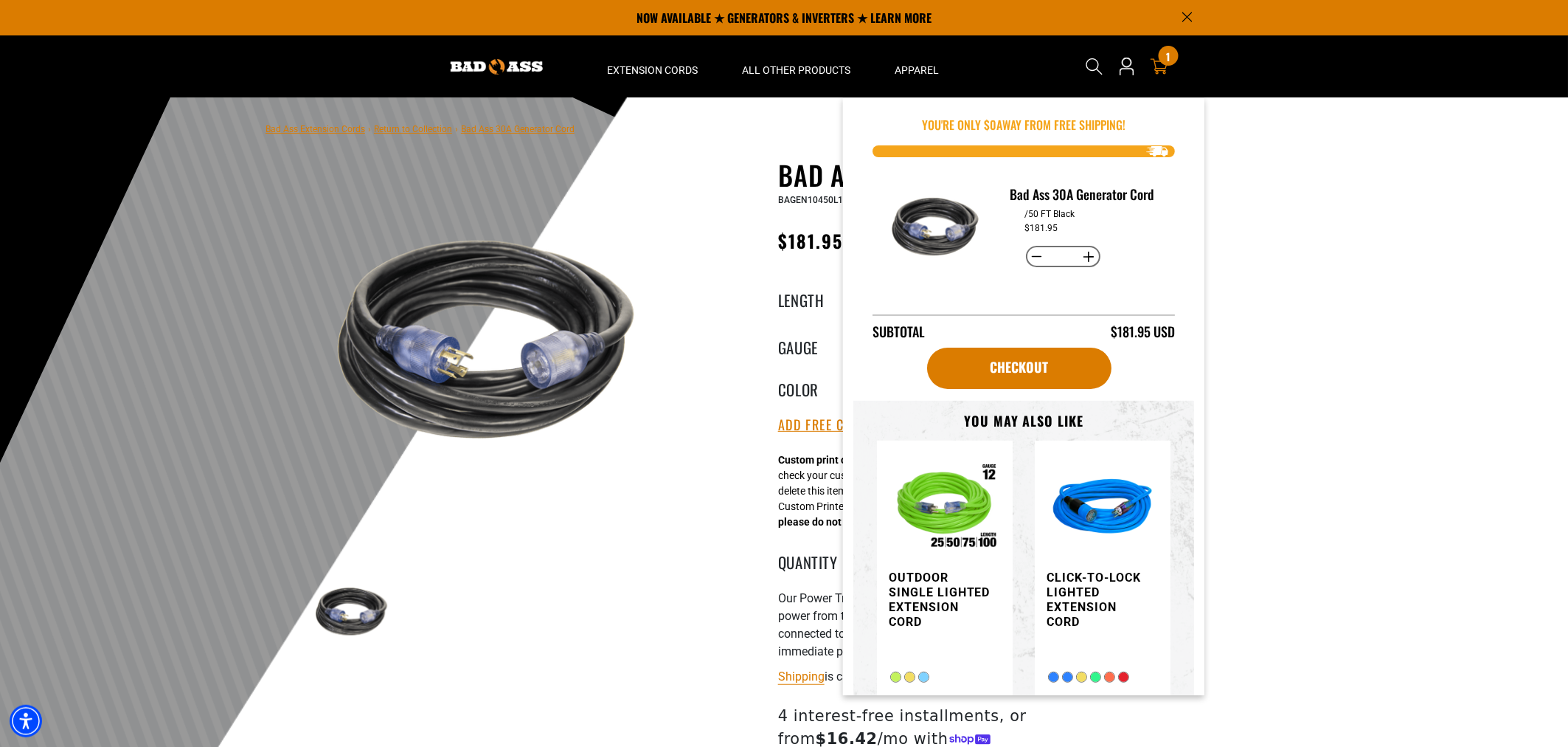
click at [1167, 62] on span "1" at bounding box center [1168, 57] width 4 height 11
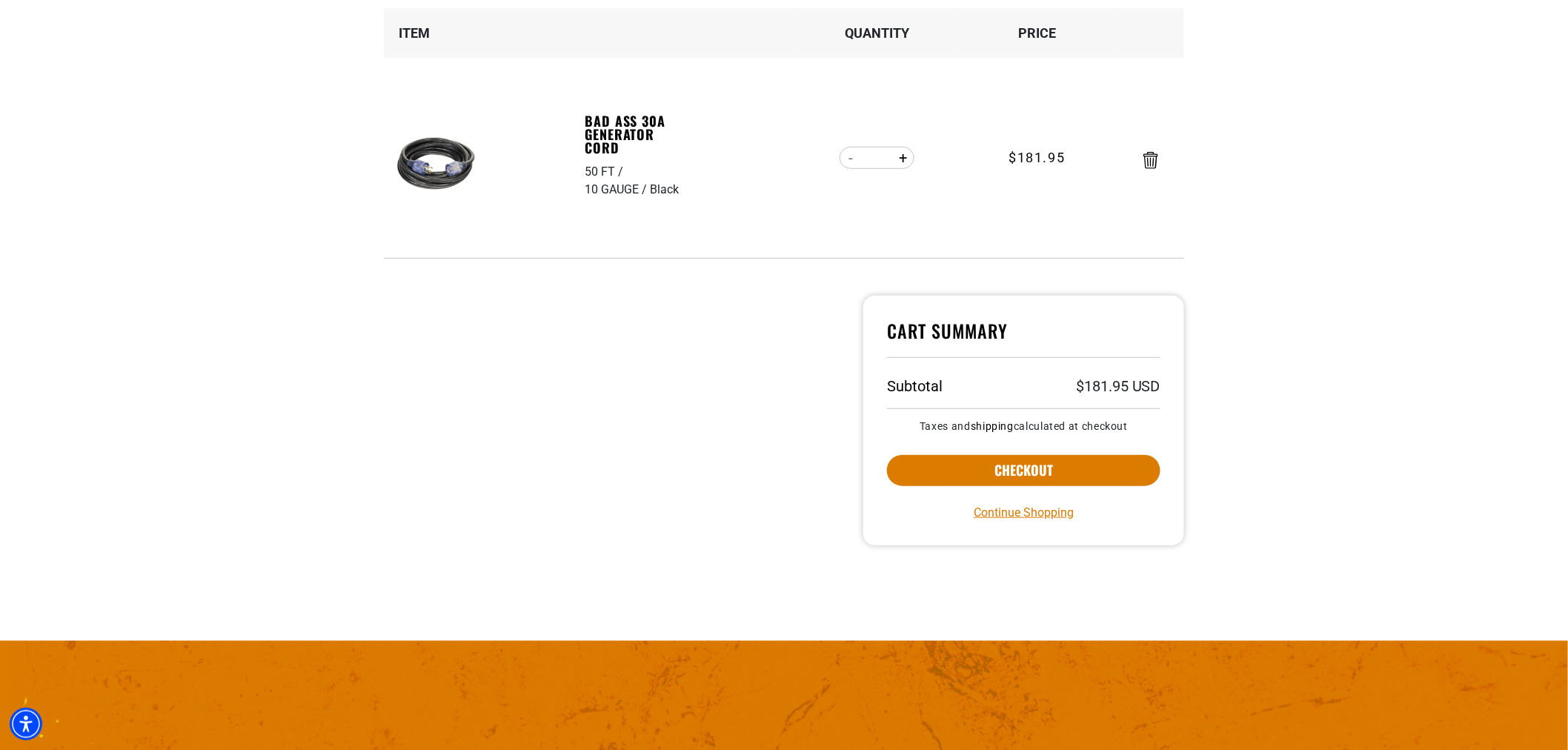
scroll to position [247, 0]
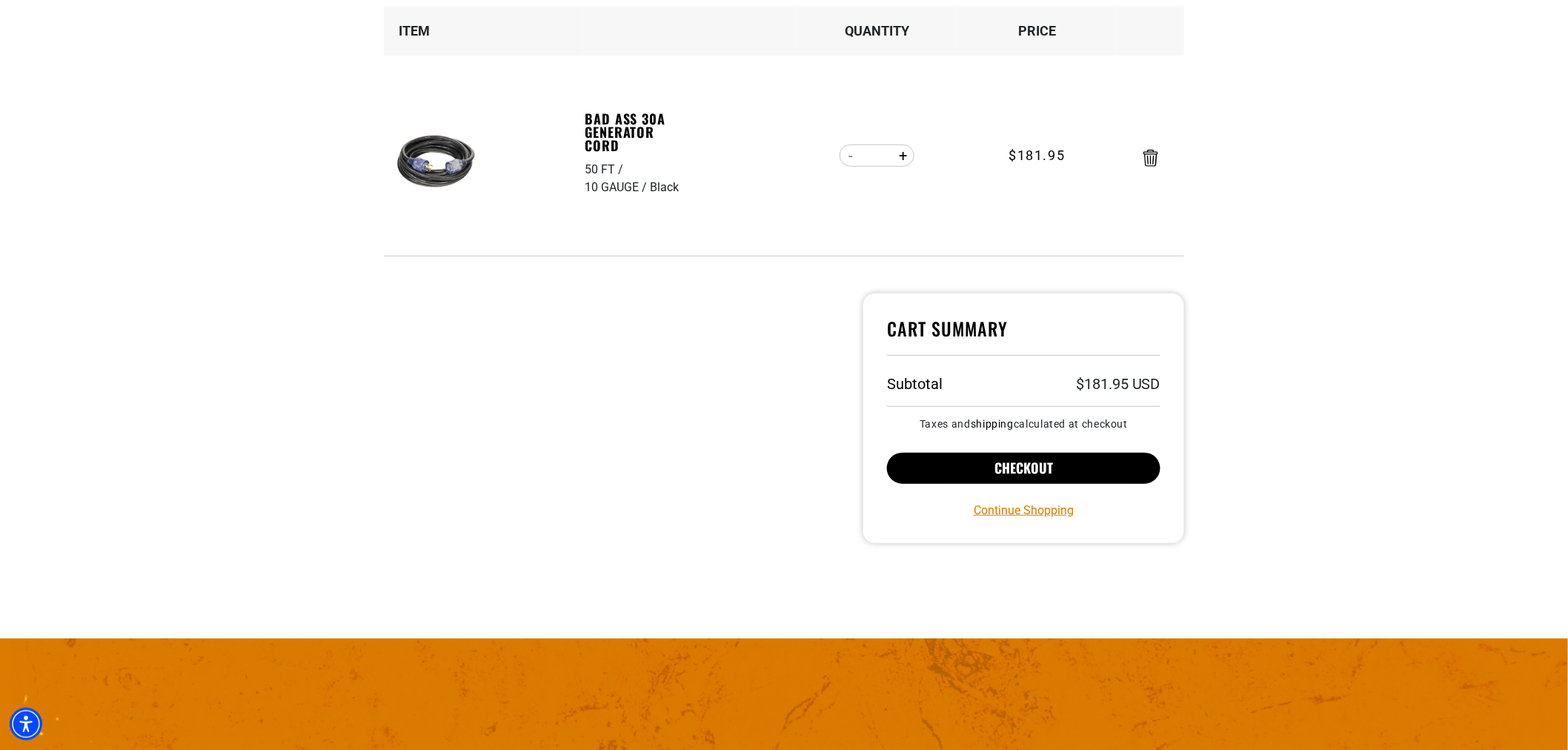
click at [1062, 468] on button "Checkout" at bounding box center [1023, 468] width 273 height 31
